Goal: Book appointment/travel/reservation

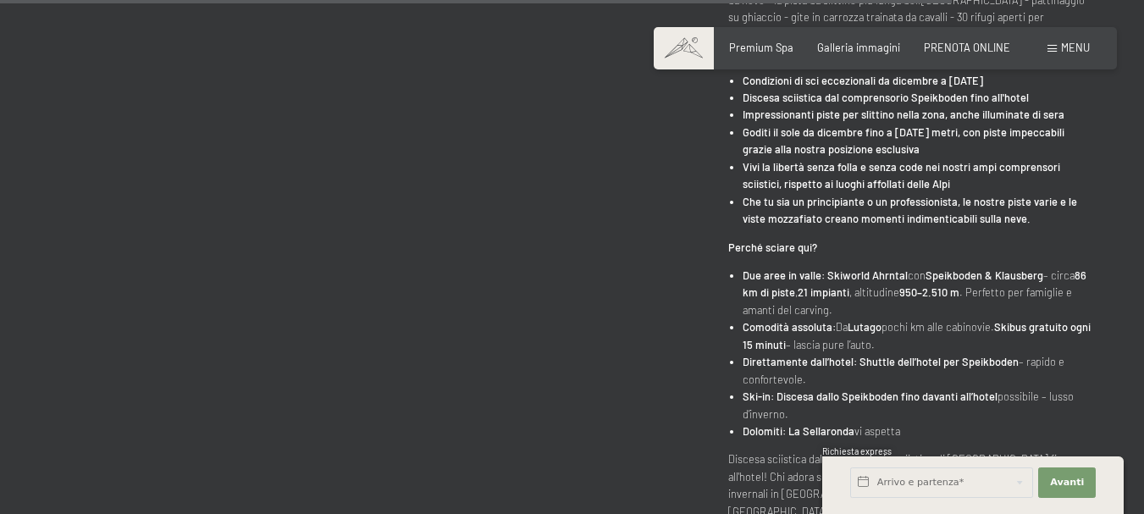
scroll to position [3380, 0]
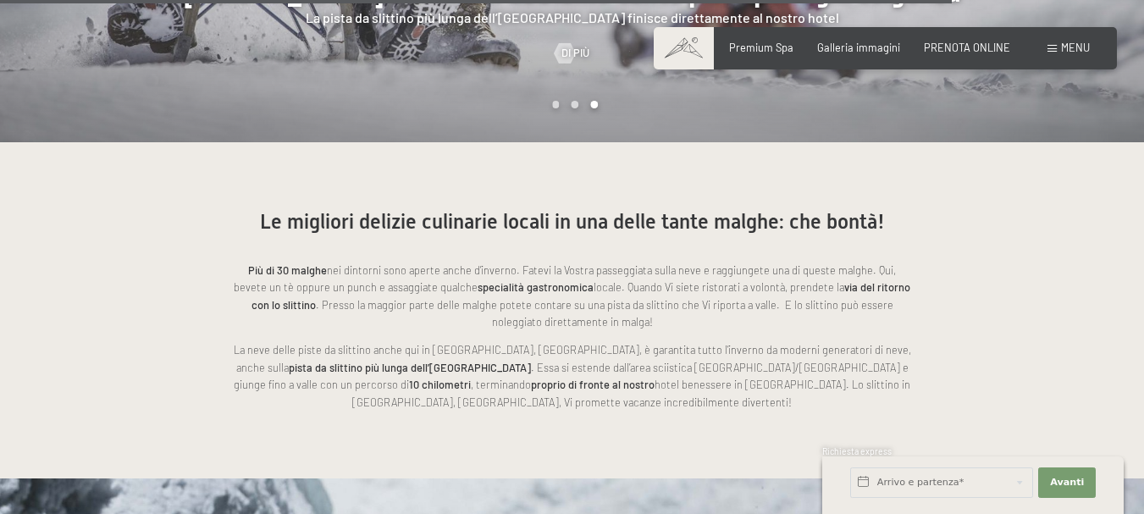
drag, startPoint x: 1152, startPoint y: 86, endPoint x: 1116, endPoint y: 304, distance: 220.6
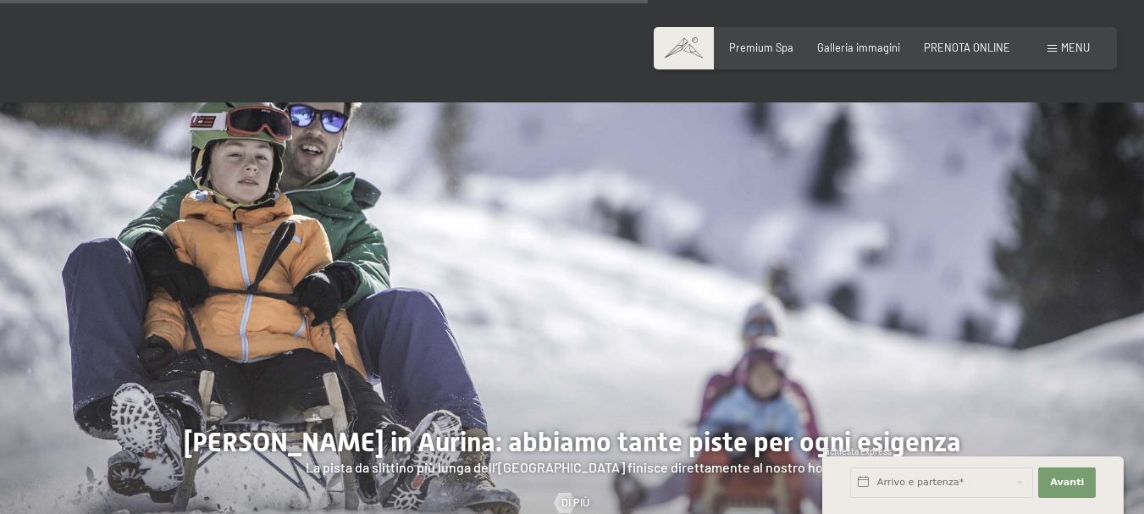
scroll to position [2480, 0]
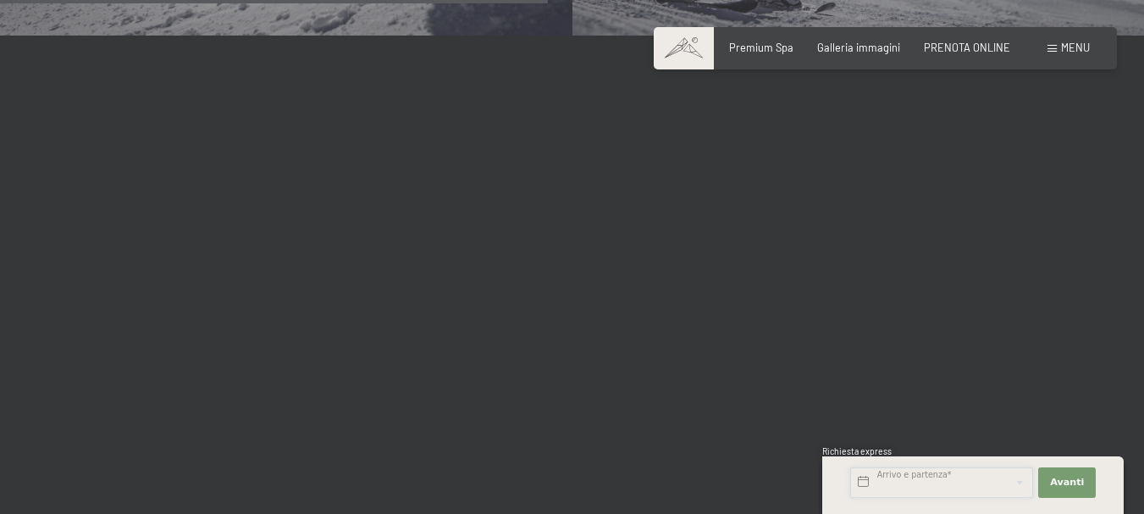
click at [886, 481] on input "text" at bounding box center [941, 483] width 183 height 30
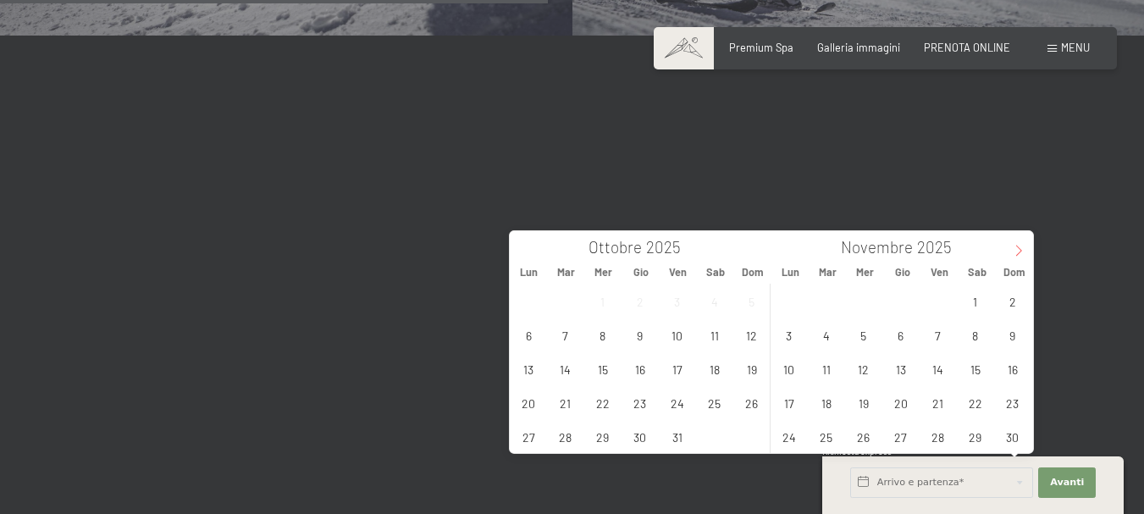
click at [1015, 252] on icon at bounding box center [1019, 251] width 12 height 12
click at [929, 300] on span "5" at bounding box center [938, 301] width 33 height 33
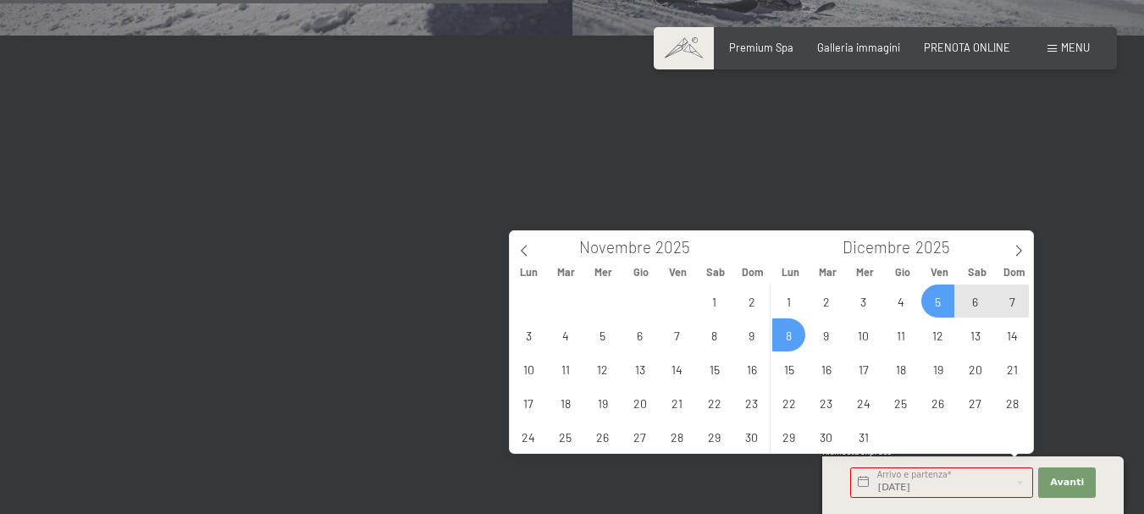
click at [781, 342] on span "8" at bounding box center [789, 334] width 33 height 33
type input "[DATE] - [DATE]"
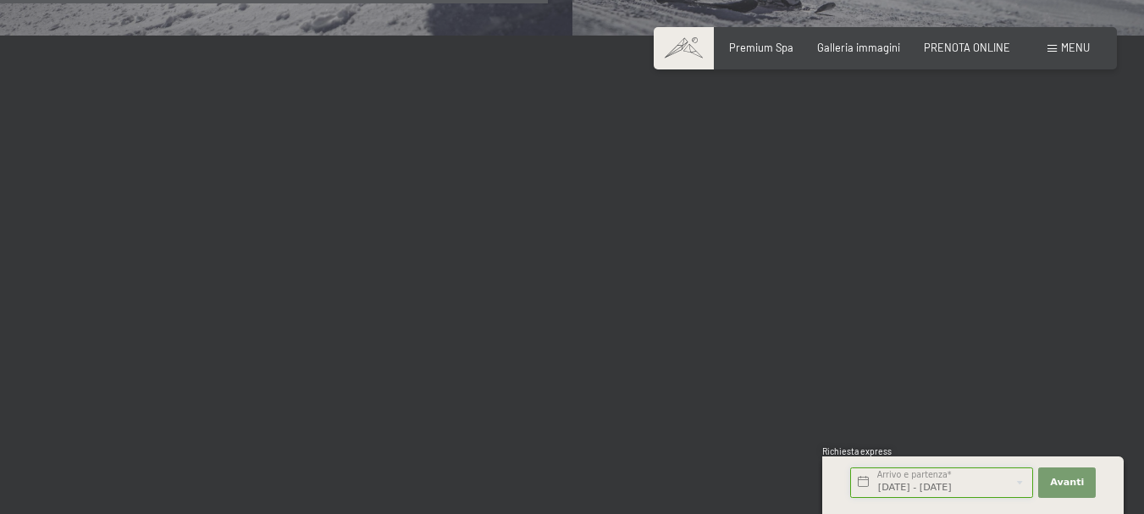
scroll to position [0, 19]
click at [1059, 484] on span "Avanti" at bounding box center [1067, 483] width 34 height 14
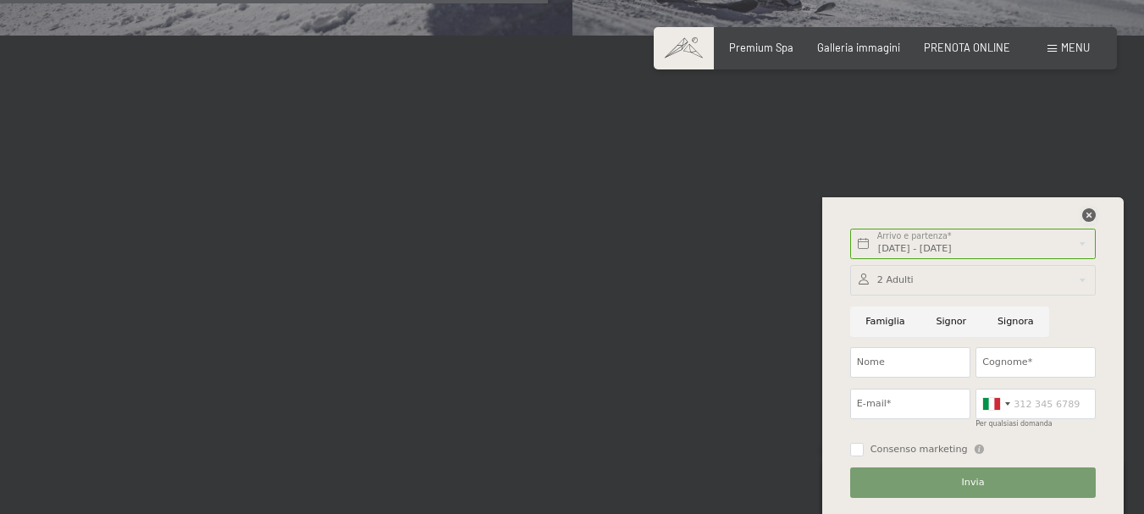
click at [1087, 216] on icon at bounding box center [1090, 215] width 14 height 14
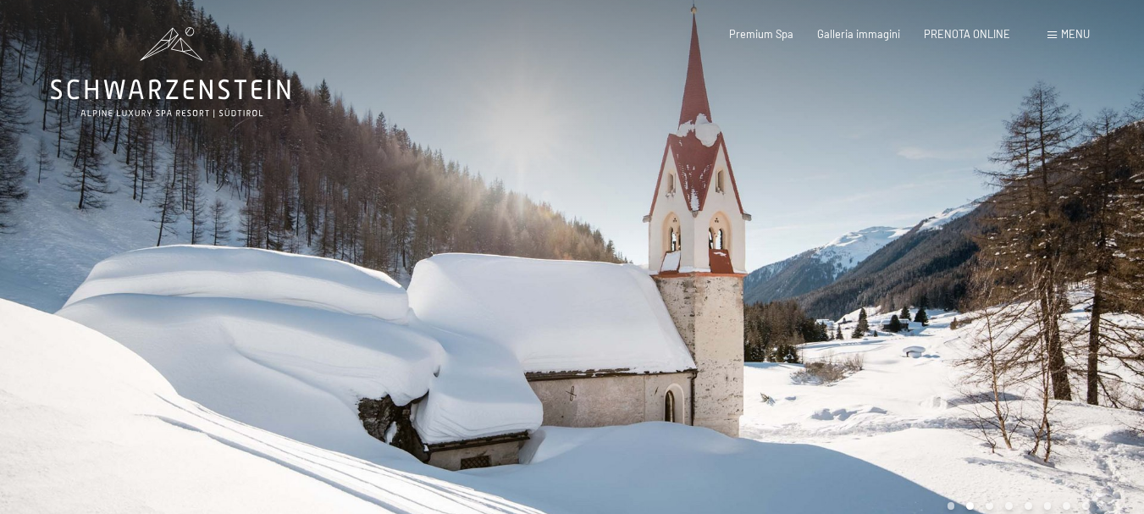
drag, startPoint x: 0, startPoint y: 0, endPoint x: 1026, endPoint y: 299, distance: 1068.5
click at [1026, 299] on div at bounding box center [859, 275] width 573 height 551
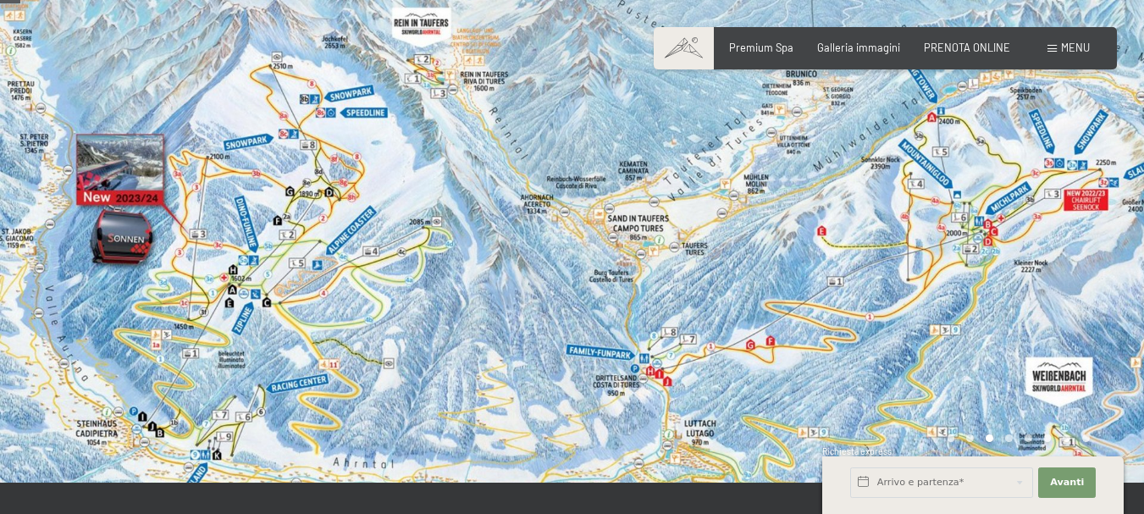
scroll to position [136, 0]
